Goal: Navigation & Orientation: Find specific page/section

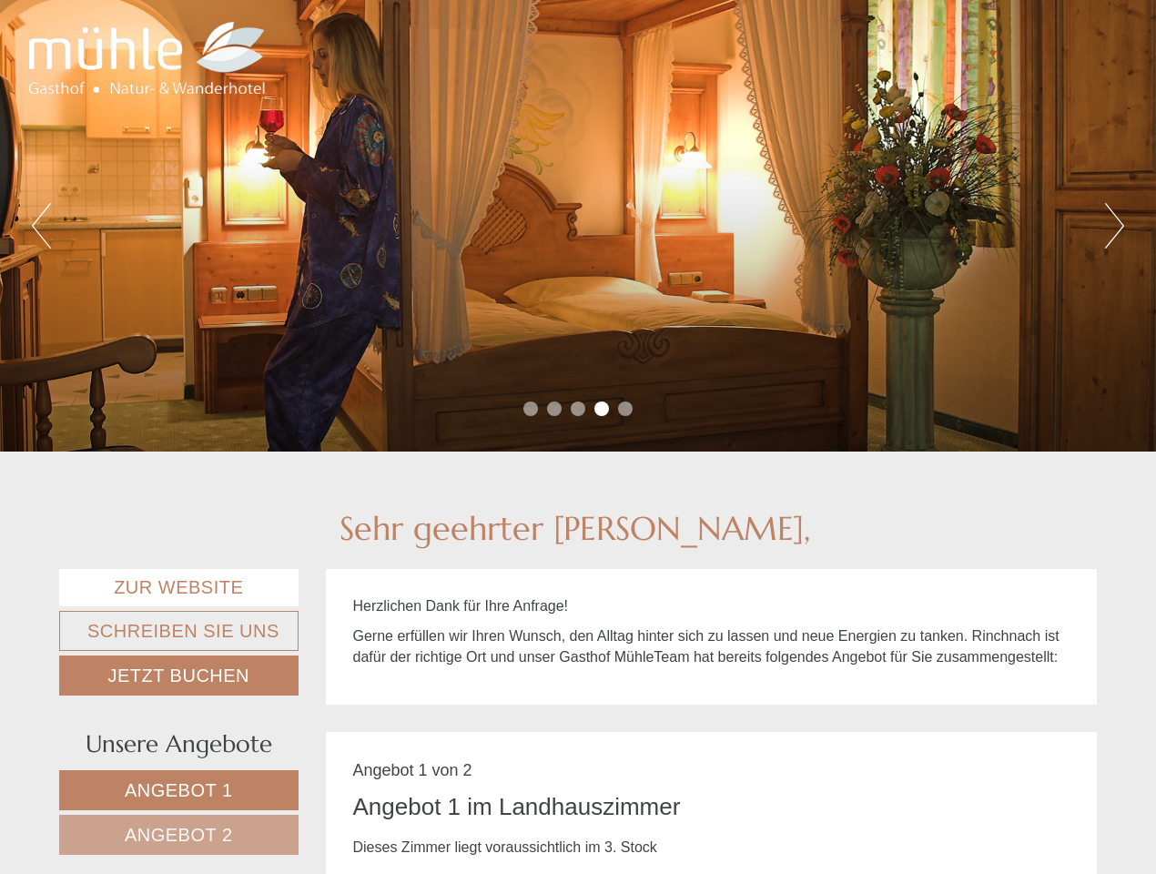
click at [578, 437] on div "Previous Next 1 2 3 4 5" at bounding box center [578, 226] width 1156 height 452
click at [41, 226] on button "Previous" at bounding box center [41, 226] width 19 height 46
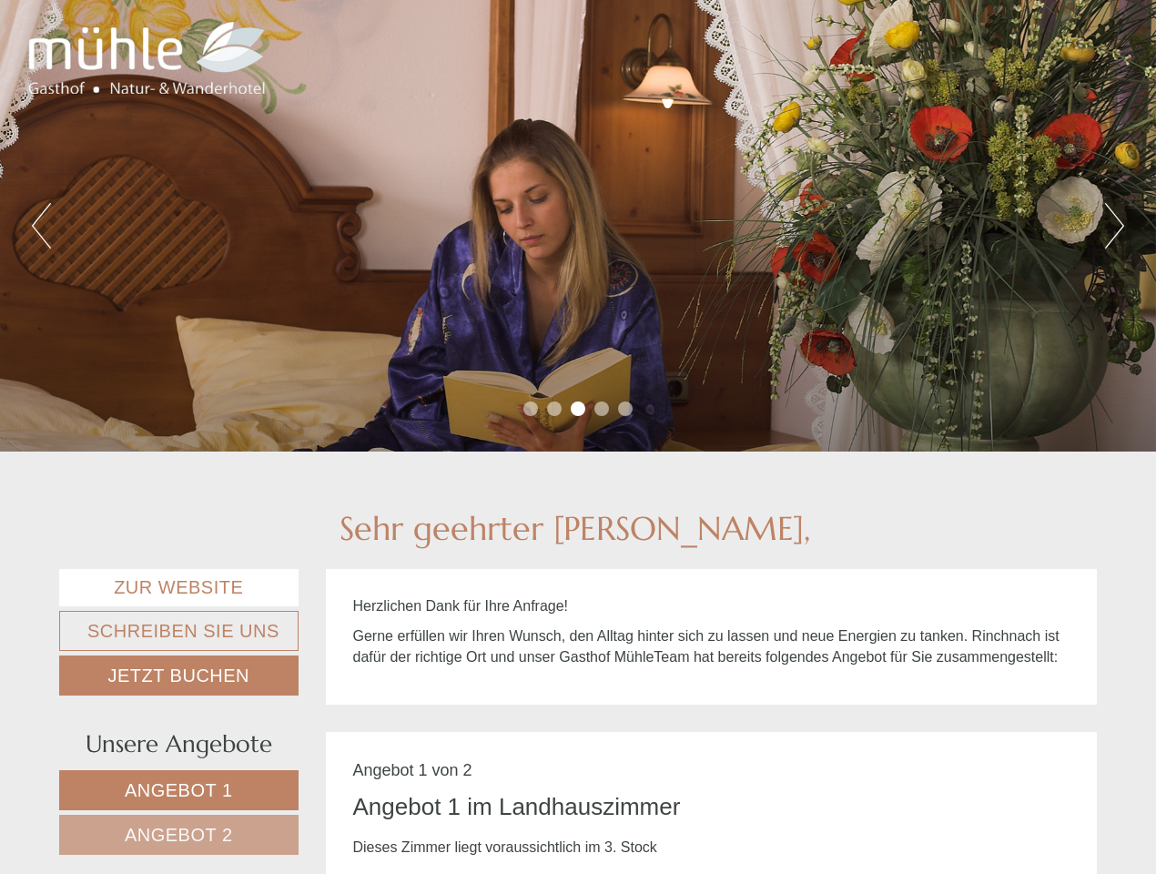
click at [578, 226] on div "Previous Next 1 2 3 4 5" at bounding box center [578, 226] width 1156 height 452
click at [1114, 226] on button "Next" at bounding box center [1114, 226] width 19 height 46
click at [531, 409] on li "1" at bounding box center [531, 409] width 15 height 15
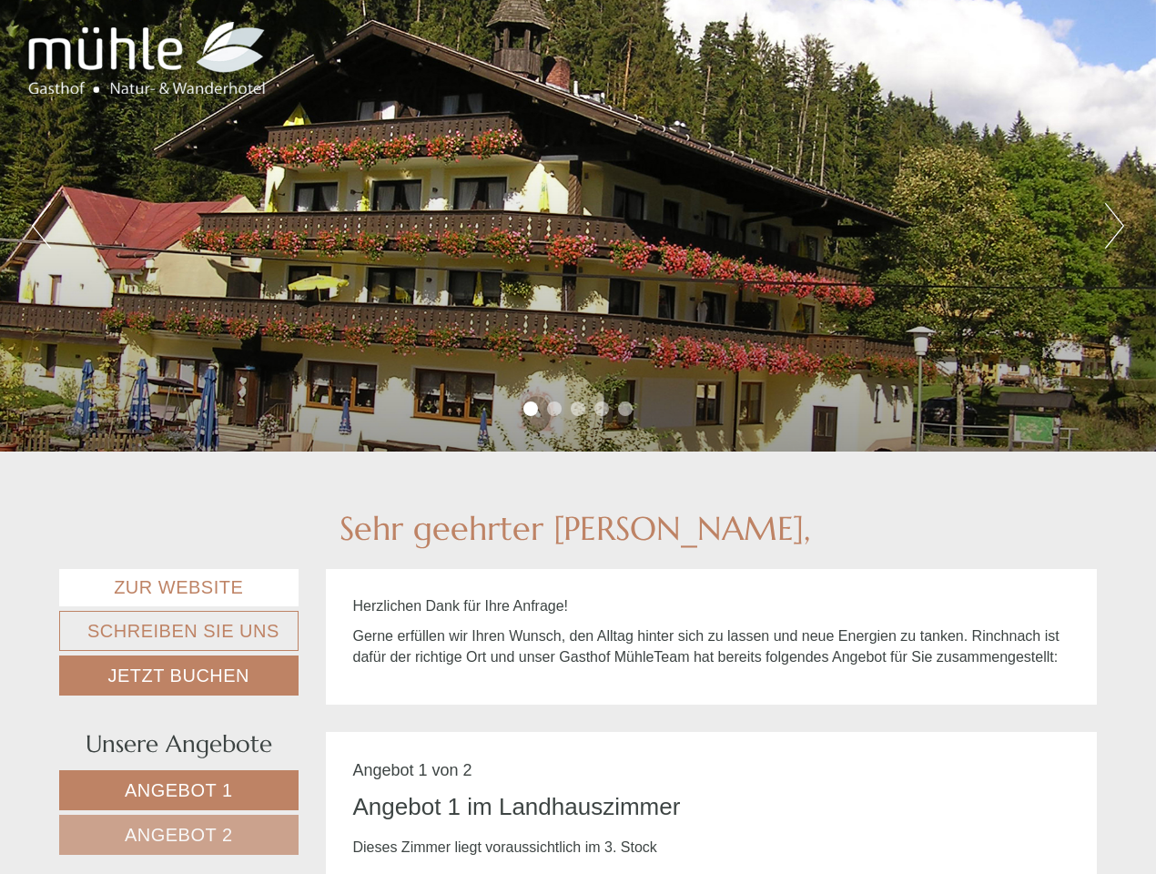
click at [554, 409] on li "2" at bounding box center [554, 409] width 15 height 15
click at [578, 409] on li "3" at bounding box center [578, 409] width 15 height 15
click at [602, 409] on li "4" at bounding box center [602, 409] width 15 height 15
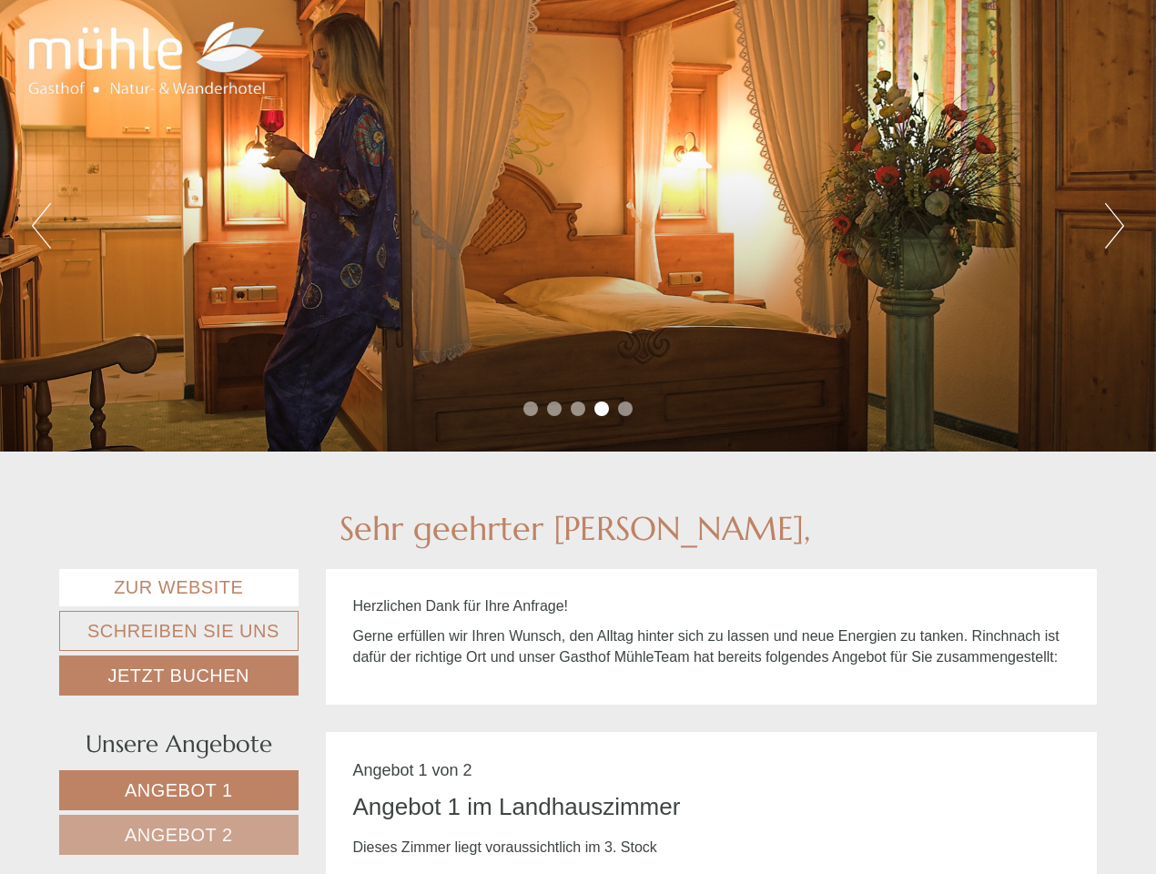
click at [625, 409] on li "5" at bounding box center [625, 409] width 15 height 15
click at [178, 790] on span "Angebot 1" at bounding box center [179, 790] width 108 height 20
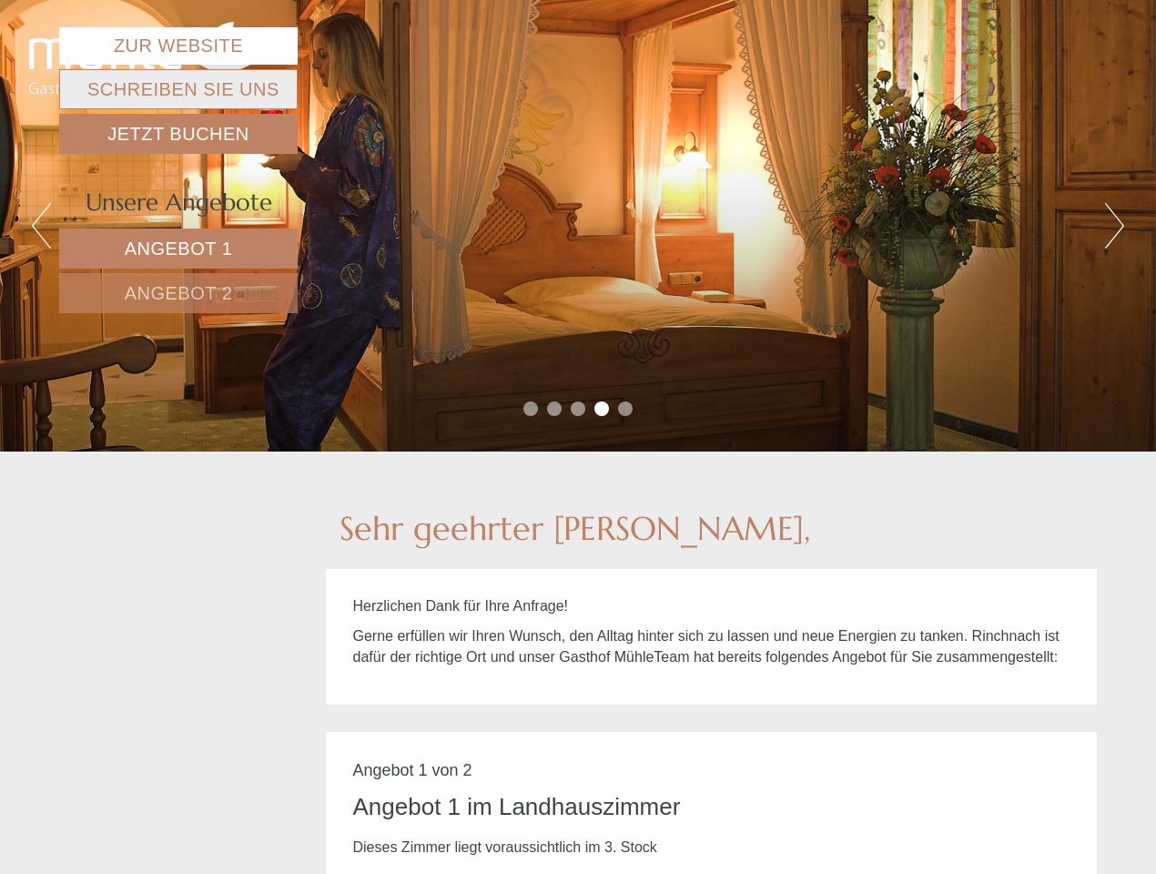
scroll to position [732, 0]
